Goal: Transaction & Acquisition: Purchase product/service

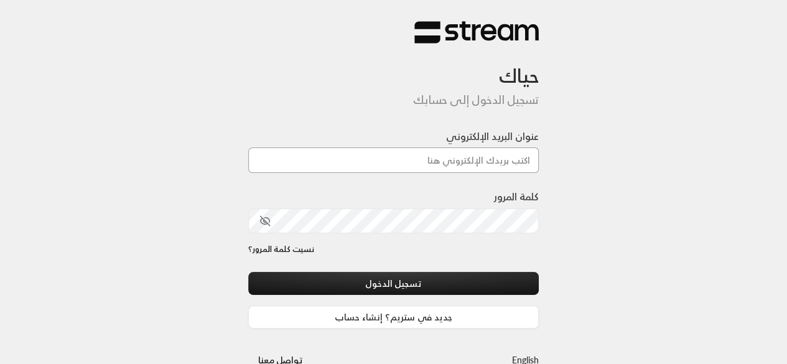
click at [403, 164] on input "عنوان البريد الإلكتروني" at bounding box center [393, 160] width 291 height 26
type input "bahmaid.yara@gmail.com"
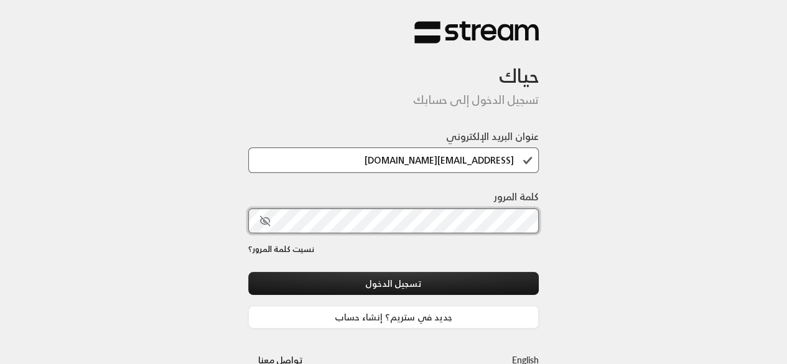
click at [248, 272] on button "تسجيل الدخول" at bounding box center [393, 283] width 291 height 23
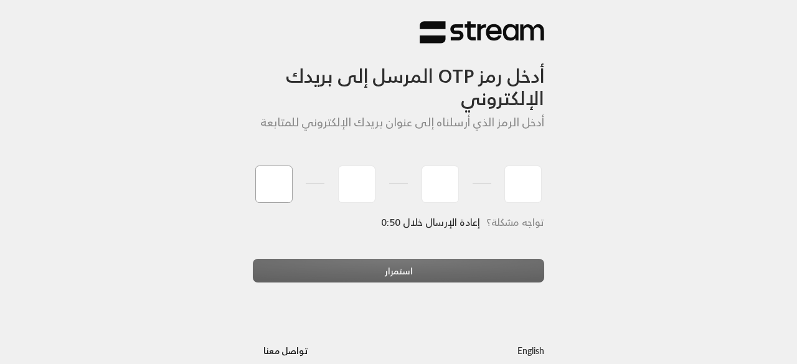
type input "7"
type input "0"
type input "5"
type input "1"
